Goal: Task Accomplishment & Management: Use online tool/utility

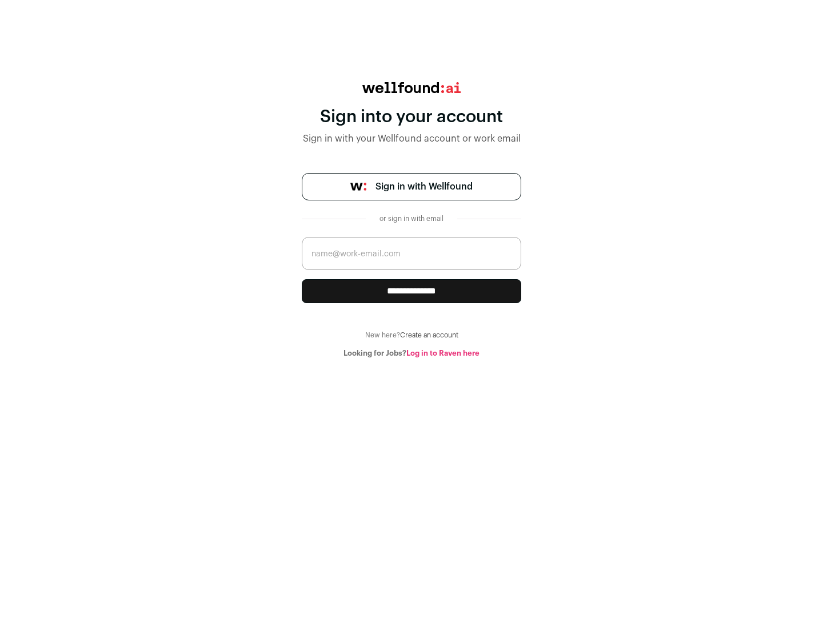
click at [423, 187] on span "Sign in with Wellfound" at bounding box center [423, 187] width 97 height 14
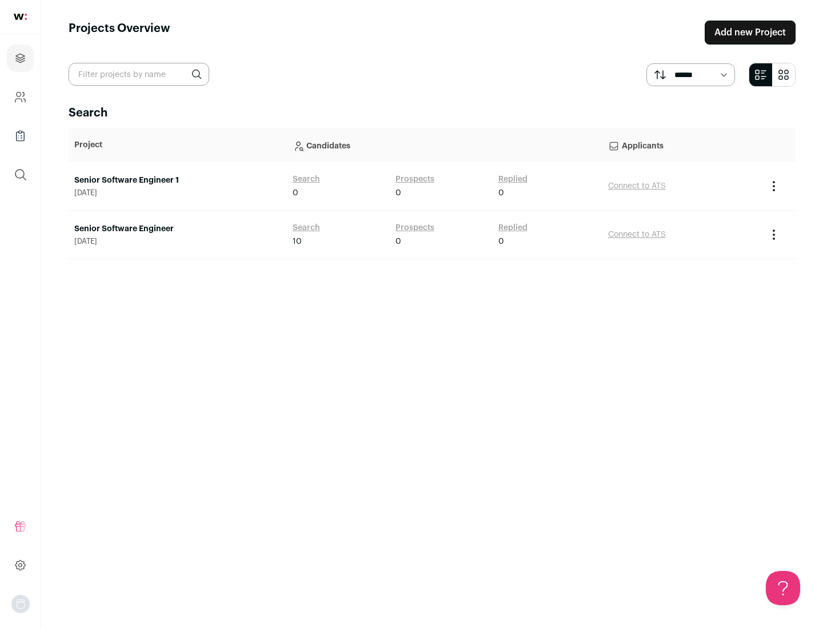
click at [177, 229] on link "Senior Software Engineer" at bounding box center [177, 228] width 207 height 11
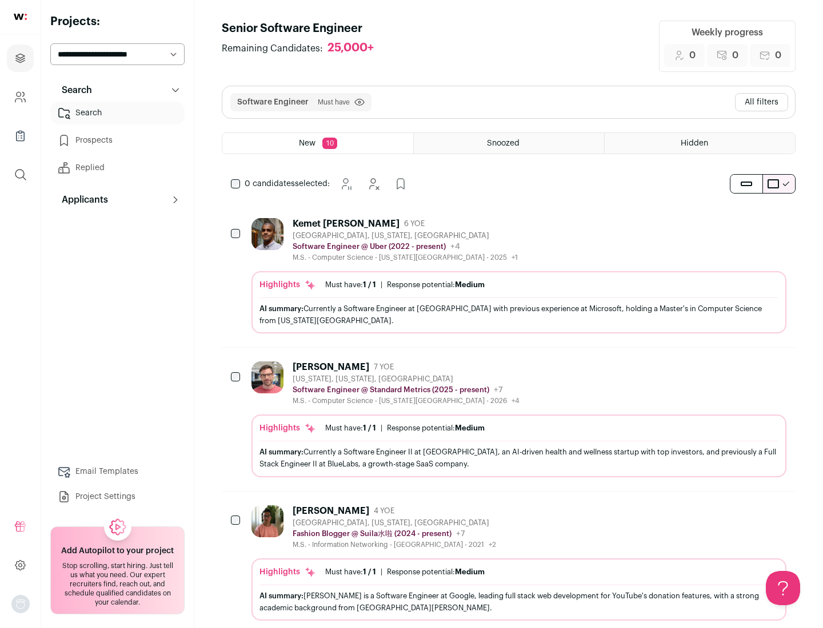
click at [508, 276] on div "Highlights Must have: 1 / 1 How many must haves have been fulfilled? | Response…" at bounding box center [518, 302] width 535 height 62
